Goal: Task Accomplishment & Management: Complete application form

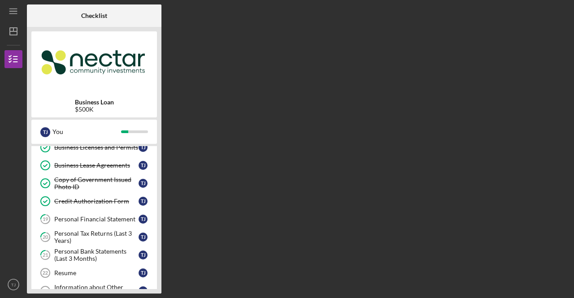
scroll to position [279, 0]
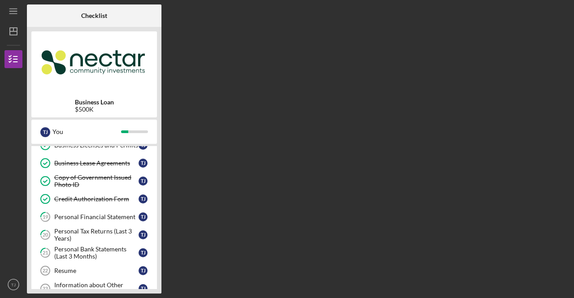
click at [96, 246] on div "Personal Bank Statements (Last 3 Months)" at bounding box center [96, 253] width 84 height 14
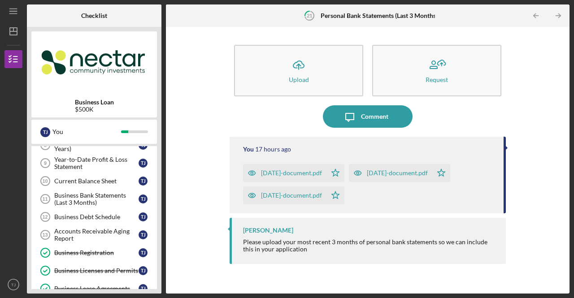
scroll to position [153, 0]
click at [92, 198] on div "Business Bank Statements (Last 3 Months)" at bounding box center [96, 199] width 84 height 14
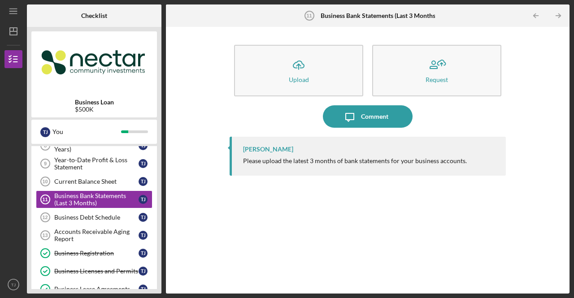
click at [311, 81] on button "Icon/Upload Upload" at bounding box center [298, 71] width 129 height 52
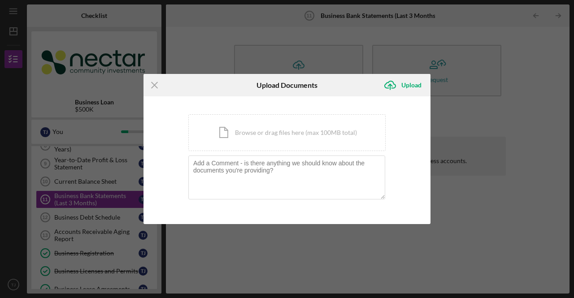
click at [317, 142] on div "Icon/Document Browse or drag files here (max 100MB total) Tap to choose files o…" at bounding box center [286, 132] width 197 height 37
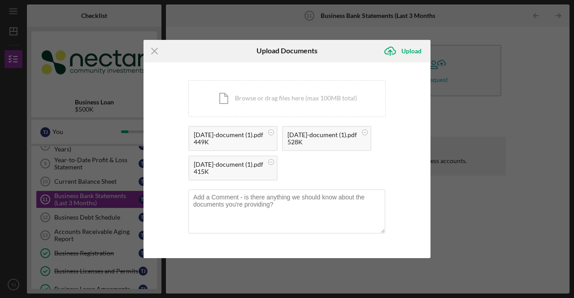
click at [396, 40] on icon "Icon/Upload" at bounding box center [390, 51] width 22 height 22
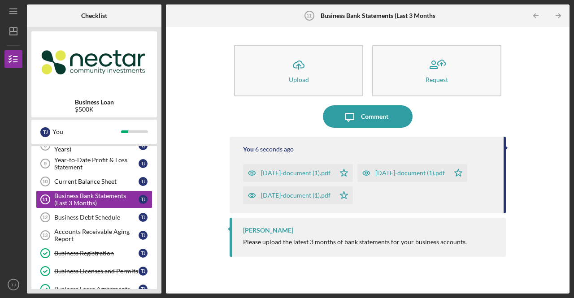
click at [118, 231] on div "Accounts Receivable Aging Report" at bounding box center [96, 235] width 84 height 14
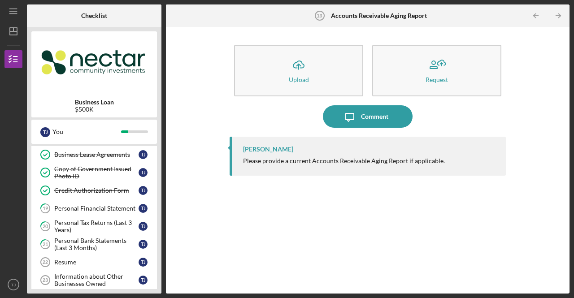
scroll to position [289, 0]
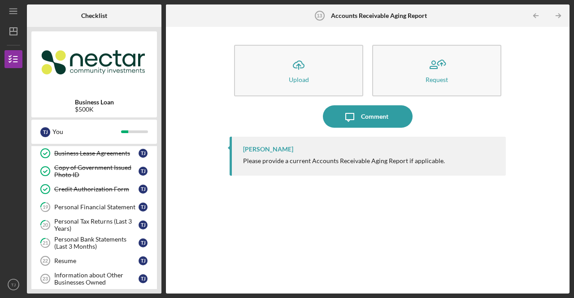
click at [99, 257] on div "Resume" at bounding box center [96, 260] width 84 height 7
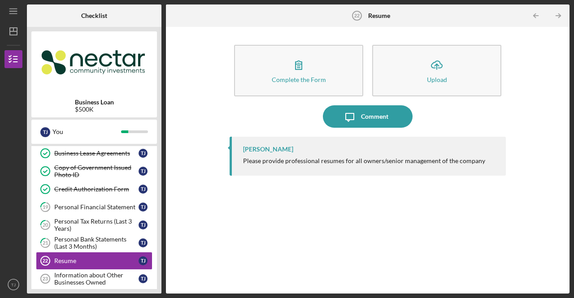
click at [104, 272] on div "Information about Other Businesses Owned" at bounding box center [96, 279] width 84 height 14
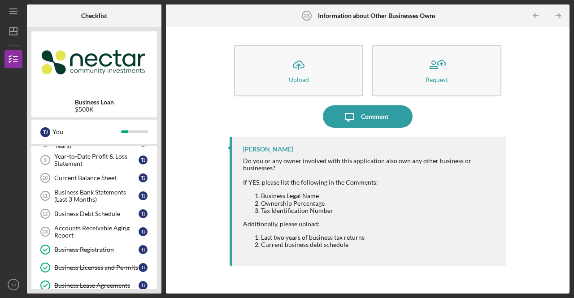
scroll to position [155, 0]
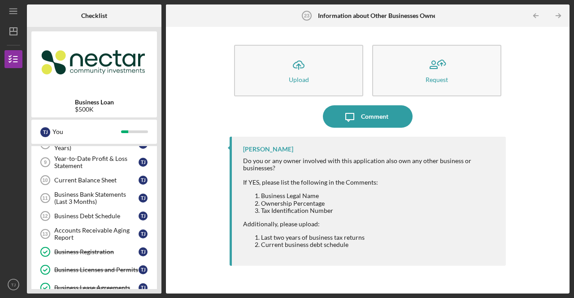
click at [76, 213] on div "Business Debt Schedule" at bounding box center [96, 216] width 84 height 7
